Goal: Check status: Check status

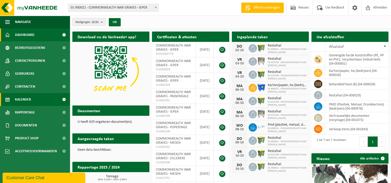
click at [24, 98] on span "Kalender" at bounding box center [23, 99] width 16 height 13
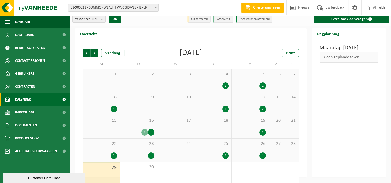
scroll to position [10, 0]
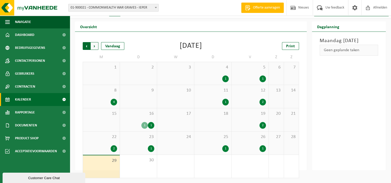
click at [95, 48] on span "Volgende" at bounding box center [95, 46] width 8 height 8
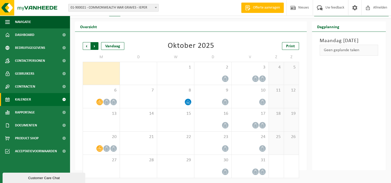
click at [87, 47] on span "Vorige" at bounding box center [87, 46] width 8 height 8
